Goal: Go to known website: Access a specific website the user already knows

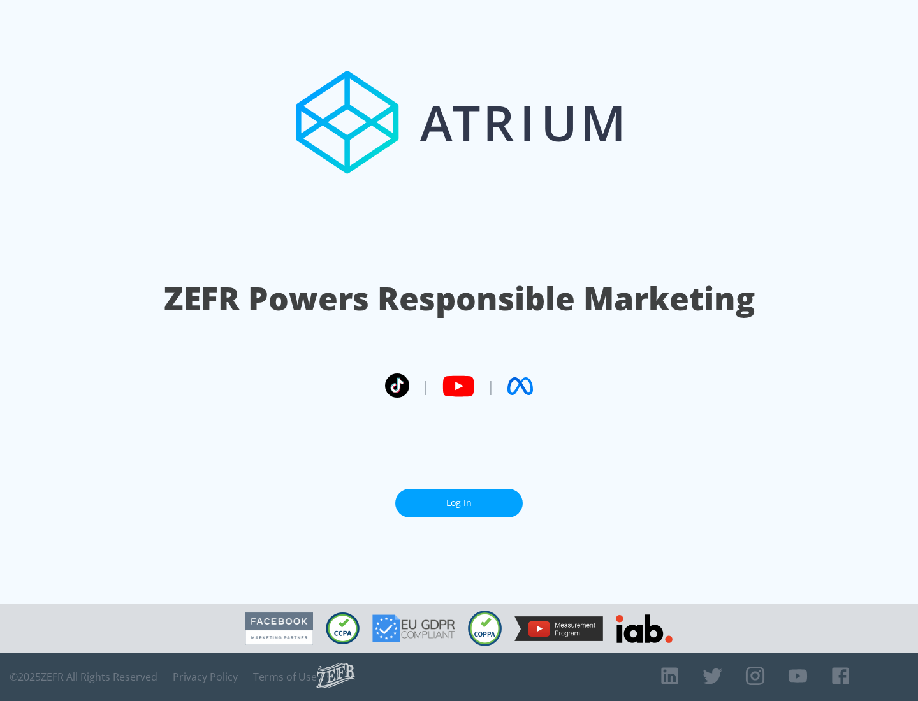
click at [459, 503] on link "Log In" at bounding box center [459, 503] width 128 height 29
